Goal: Navigation & Orientation: Find specific page/section

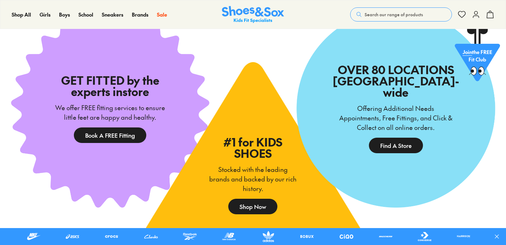
scroll to position [383, 0]
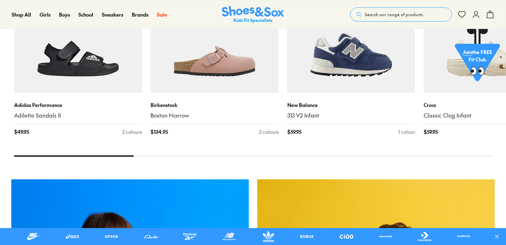
click at [478, 18] on icon at bounding box center [475, 14] width 8 height 8
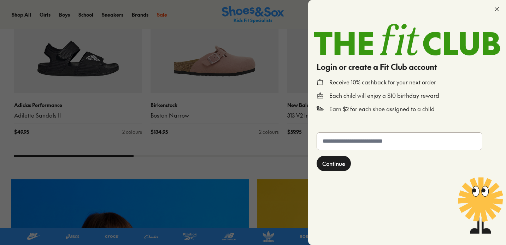
scroll to position [0, 0]
click at [496, 10] on use at bounding box center [497, 9] width 4 height 4
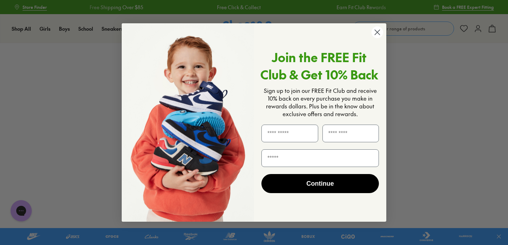
click at [379, 31] on circle "Close dialog" at bounding box center [378, 32] width 12 height 12
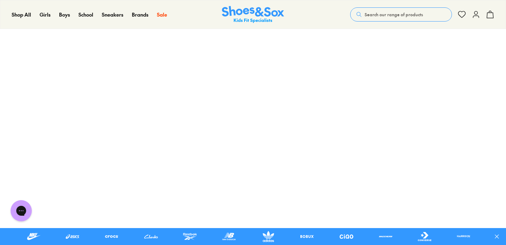
scroll to position [136, 0]
